Goal: Information Seeking & Learning: Learn about a topic

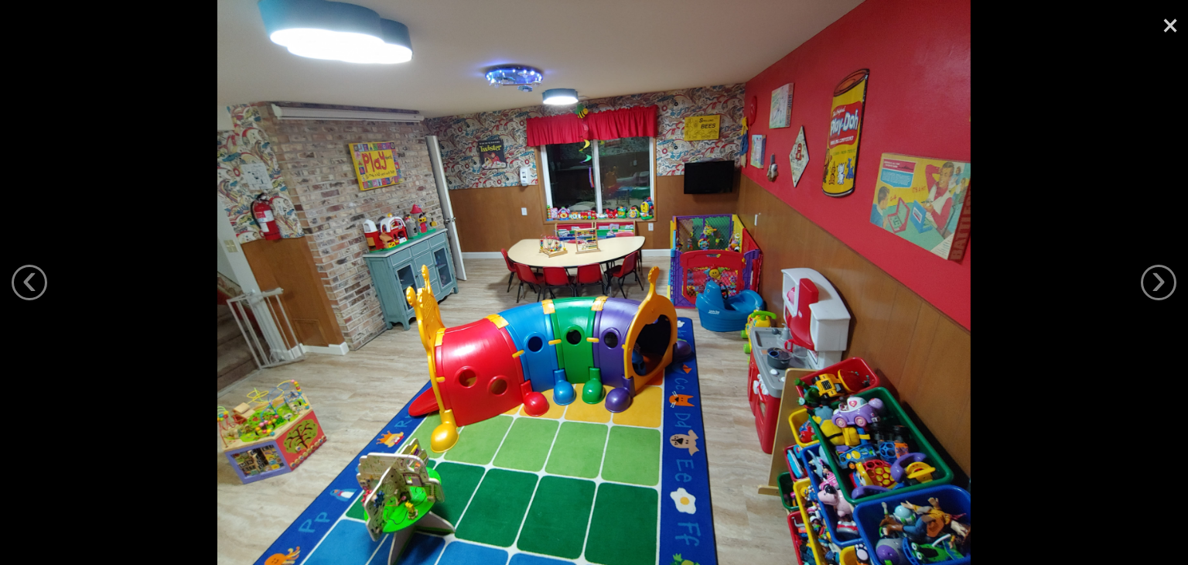
scroll to position [55, 0]
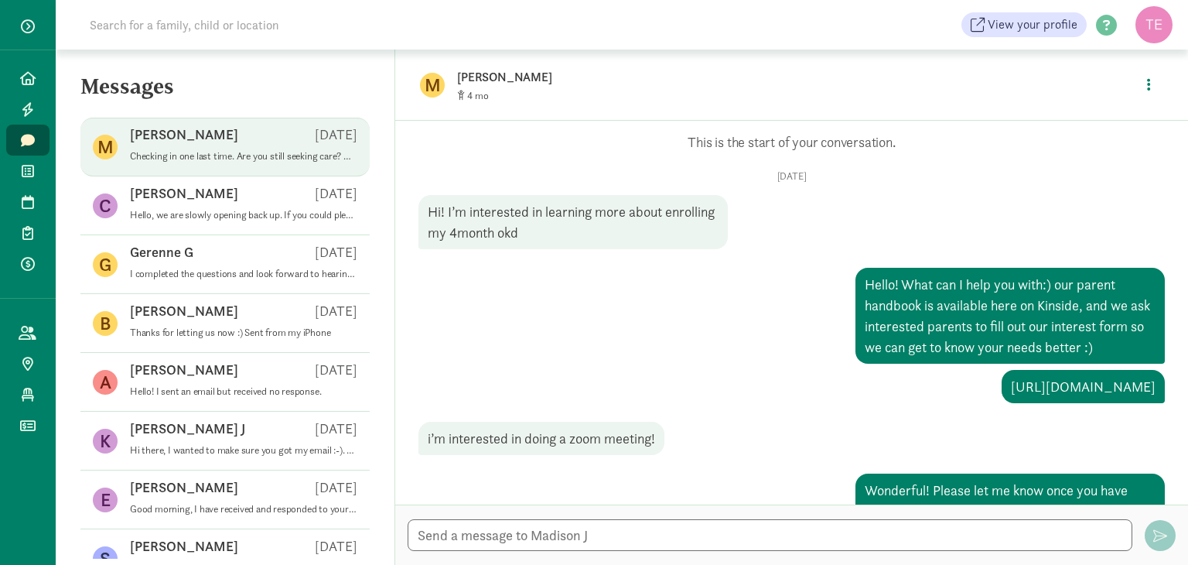
scroll to position [871, 0]
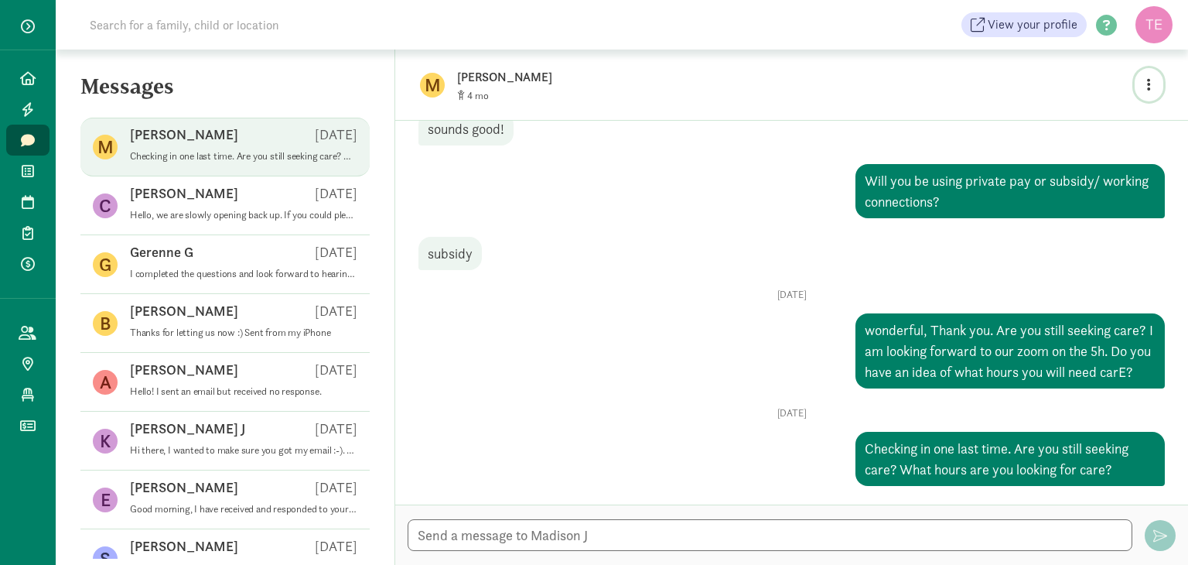
click at [1149, 87] on icon "button" at bounding box center [1149, 84] width 4 height 14
click at [39, 106] on link "Leads" at bounding box center [27, 109] width 43 height 31
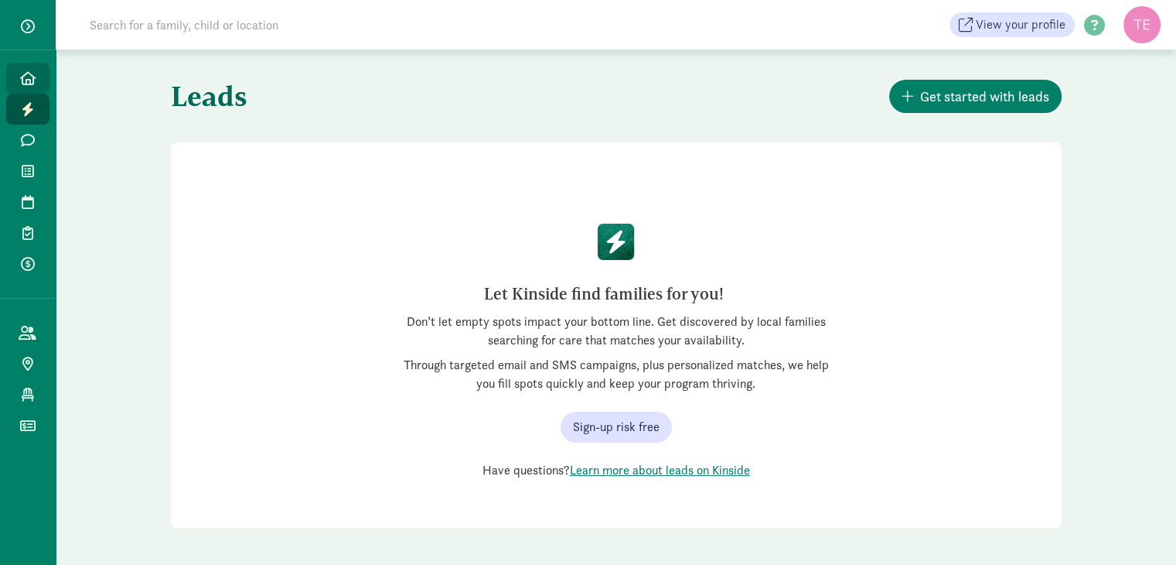
click at [22, 86] on link "Home" at bounding box center [27, 78] width 43 height 31
